Goal: Check status: Check status

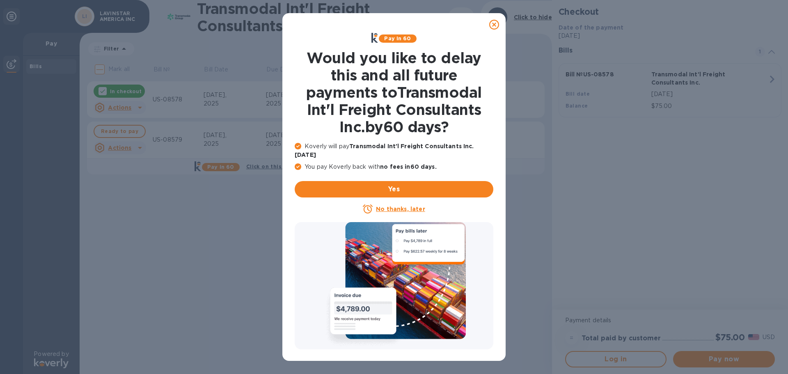
click at [494, 26] on icon at bounding box center [494, 25] width 10 height 10
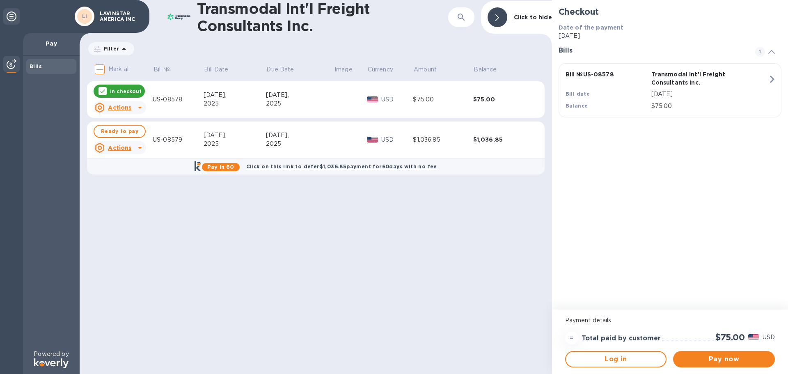
click at [233, 228] on div "Transmodal Int'l Freight Consultants Inc. ​ Click to hide Filter Amount Mark al…" at bounding box center [316, 187] width 472 height 374
click at [771, 80] on icon "button" at bounding box center [772, 79] width 5 height 7
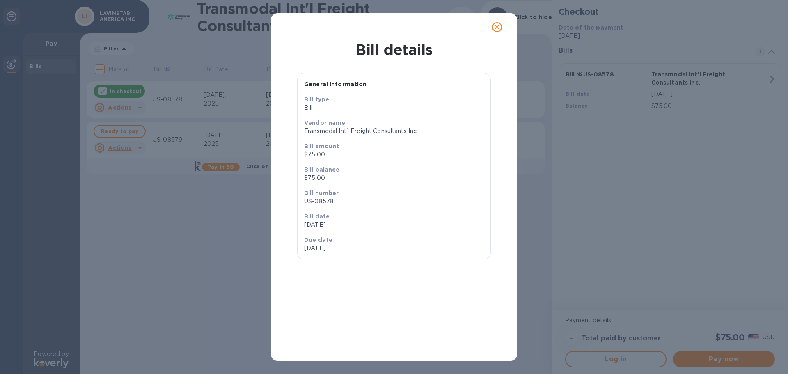
click at [500, 27] on icon "close" at bounding box center [497, 27] width 8 height 8
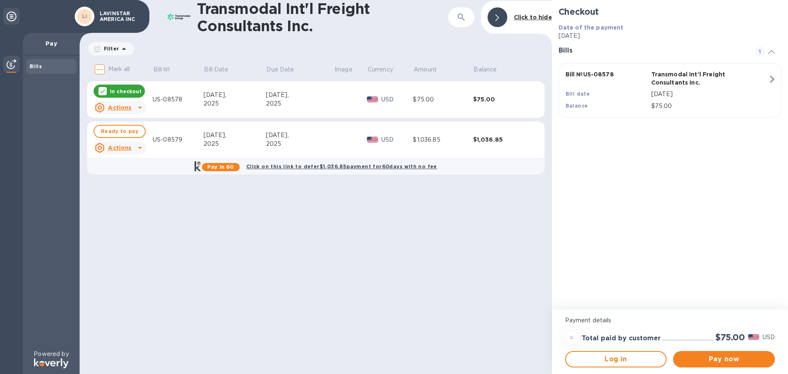
click at [241, 140] on div "2025" at bounding box center [235, 144] width 62 height 9
click at [121, 131] on span "Ready to pay" at bounding box center [119, 131] width 37 height 10
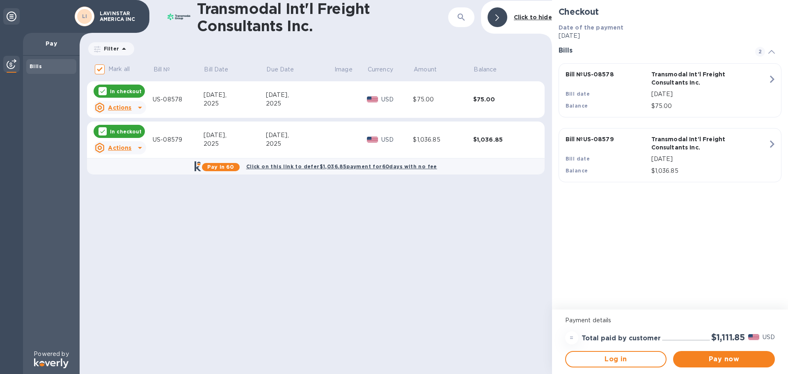
click at [102, 92] on icon at bounding box center [102, 91] width 7 height 7
checkbox input "false"
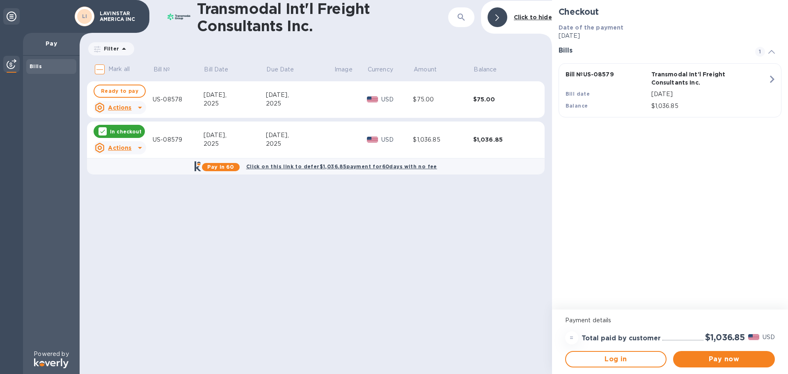
click at [137, 108] on icon at bounding box center [140, 108] width 10 height 10
click at [131, 142] on b "Open bill" at bounding box center [130, 140] width 27 height 7
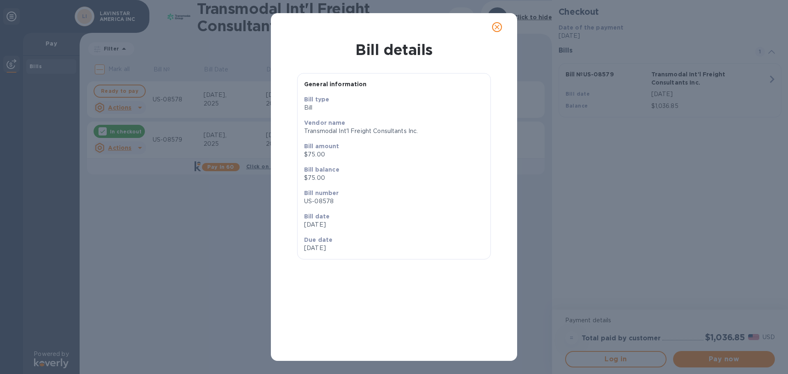
click at [496, 23] on span "close" at bounding box center [497, 27] width 10 height 10
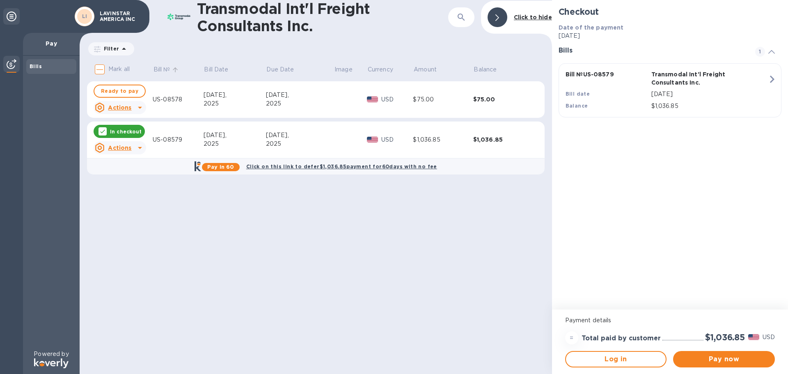
click at [159, 67] on p "Bill №" at bounding box center [161, 69] width 17 height 9
click at [162, 69] on p "Bill №" at bounding box center [161, 69] width 17 height 9
